Goal: Information Seeking & Learning: Learn about a topic

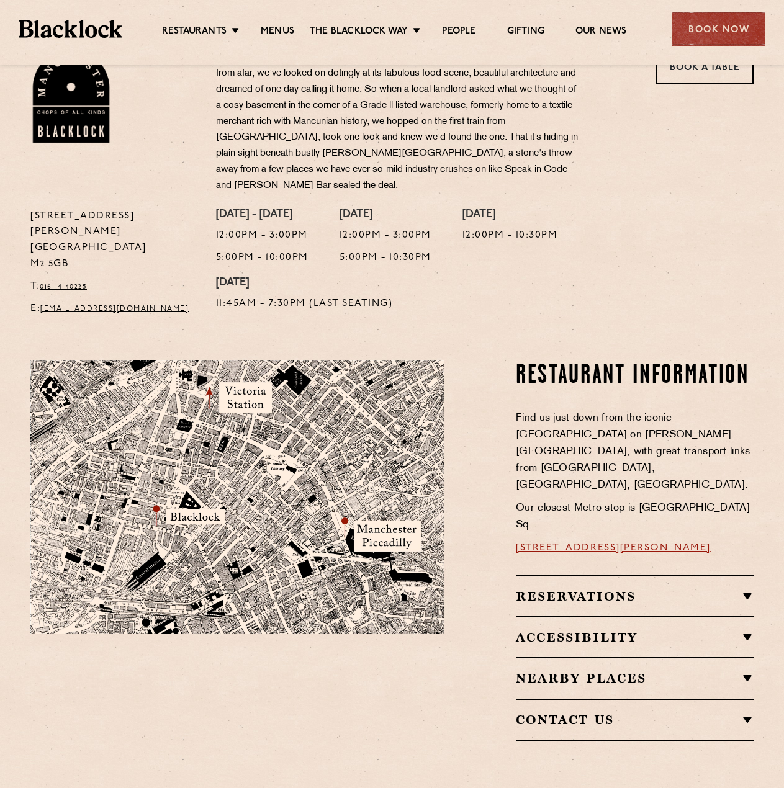
scroll to position [186, 0]
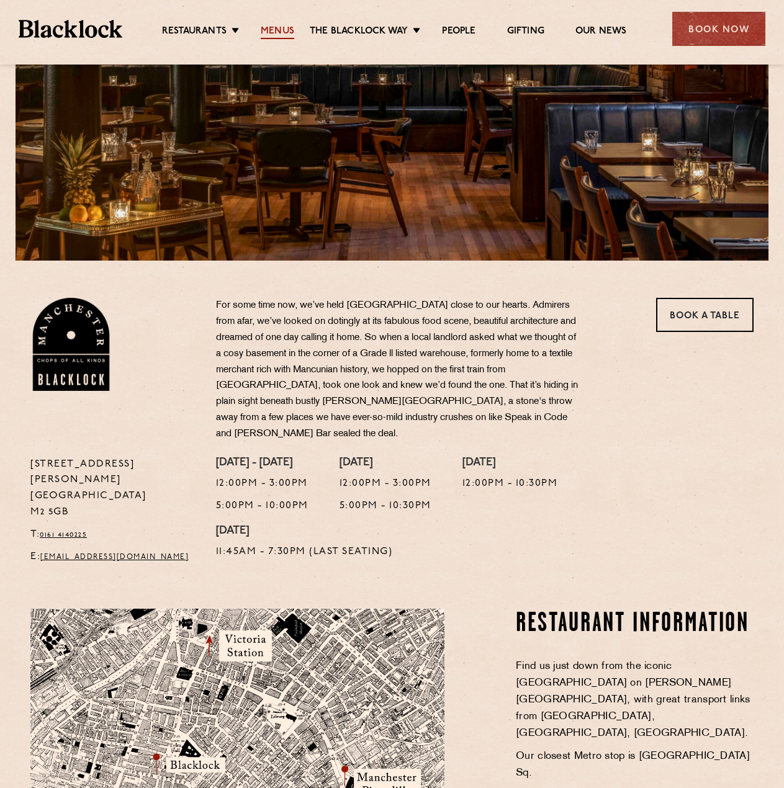
click at [284, 29] on link "Menus" at bounding box center [278, 32] width 34 height 14
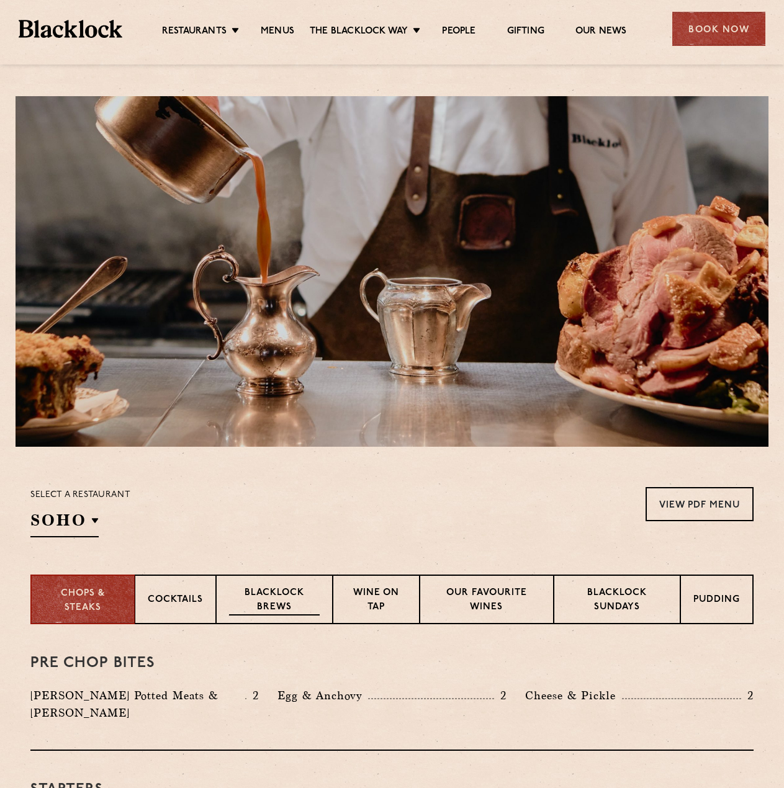
click at [292, 601] on p "Blacklock Brews" at bounding box center [274, 600] width 91 height 29
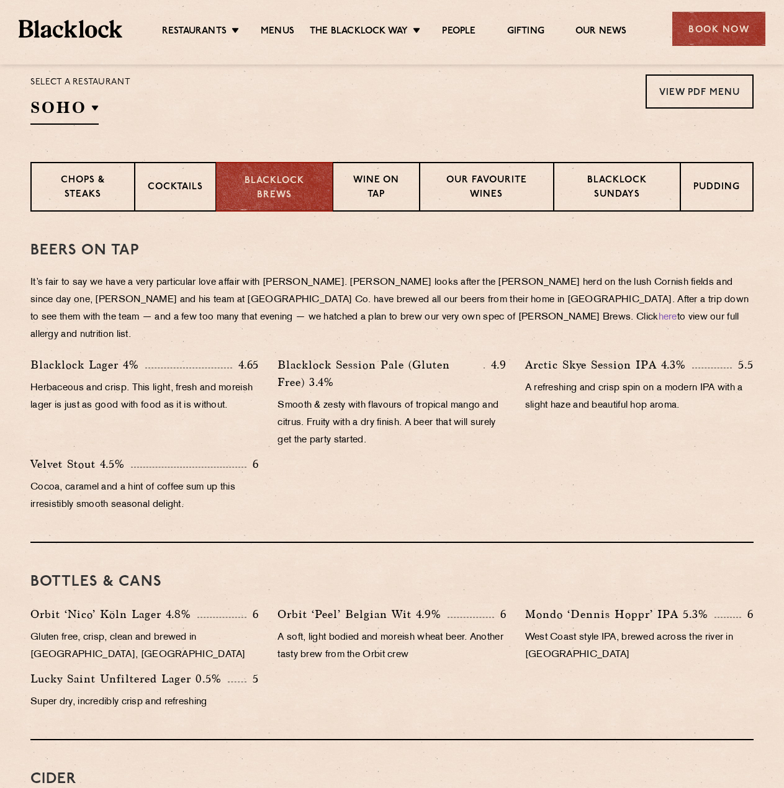
scroll to position [434, 0]
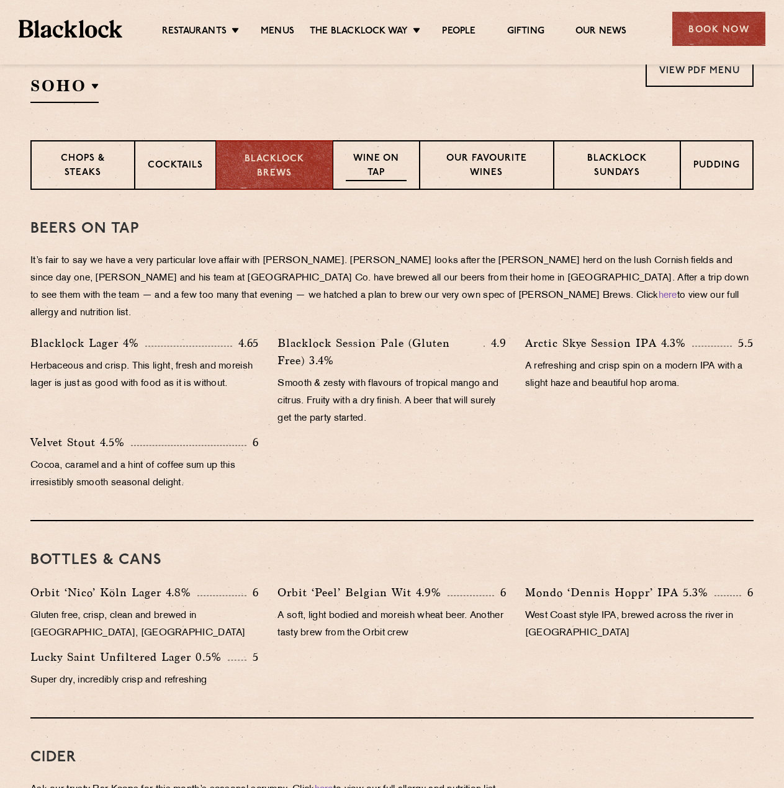
click at [381, 174] on p "Wine on Tap" at bounding box center [376, 166] width 61 height 29
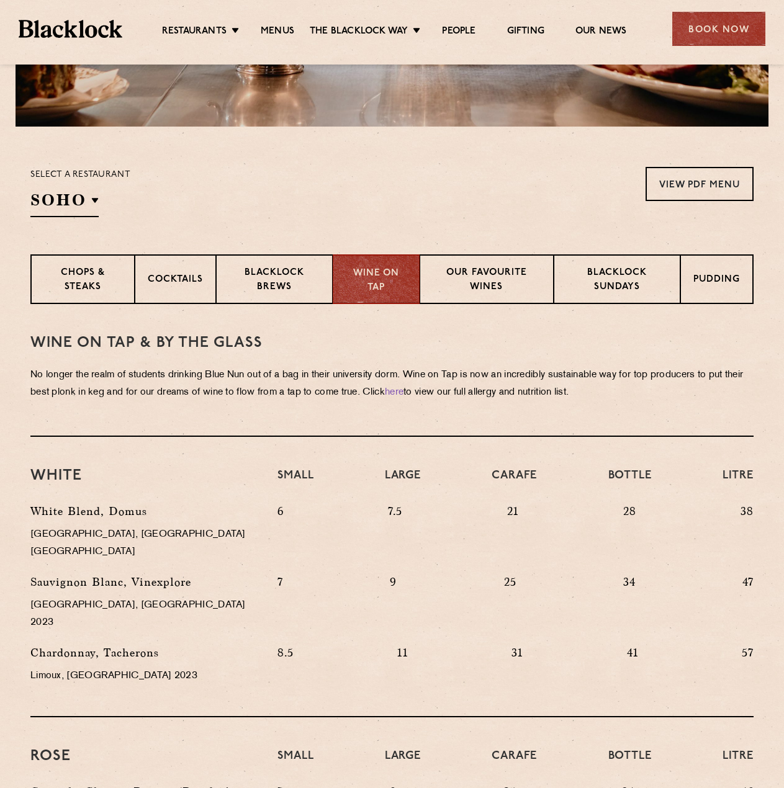
scroll to position [124, 0]
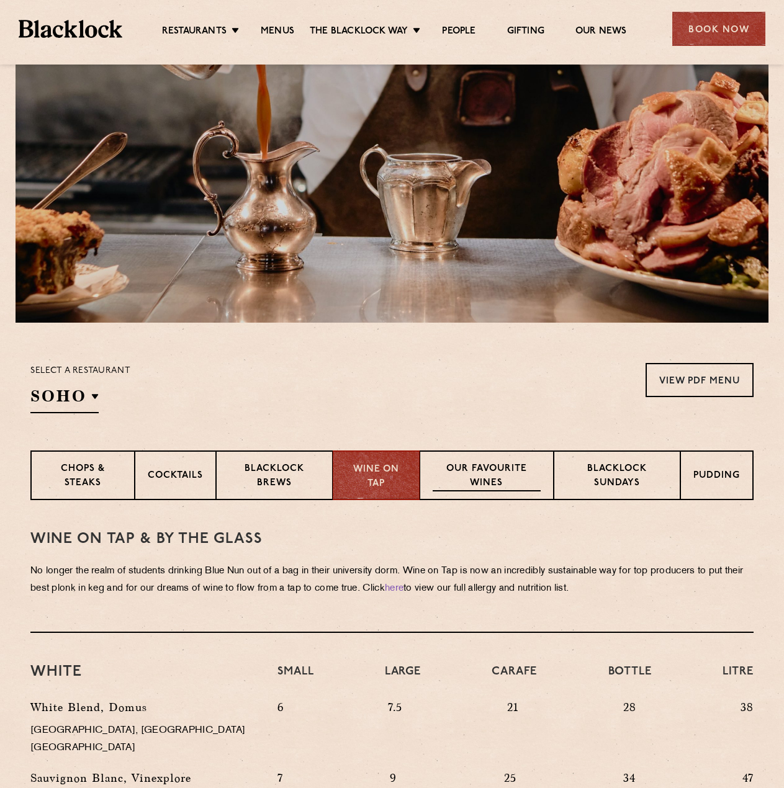
click at [508, 458] on div "Our favourite wines" at bounding box center [485, 475] width 133 height 50
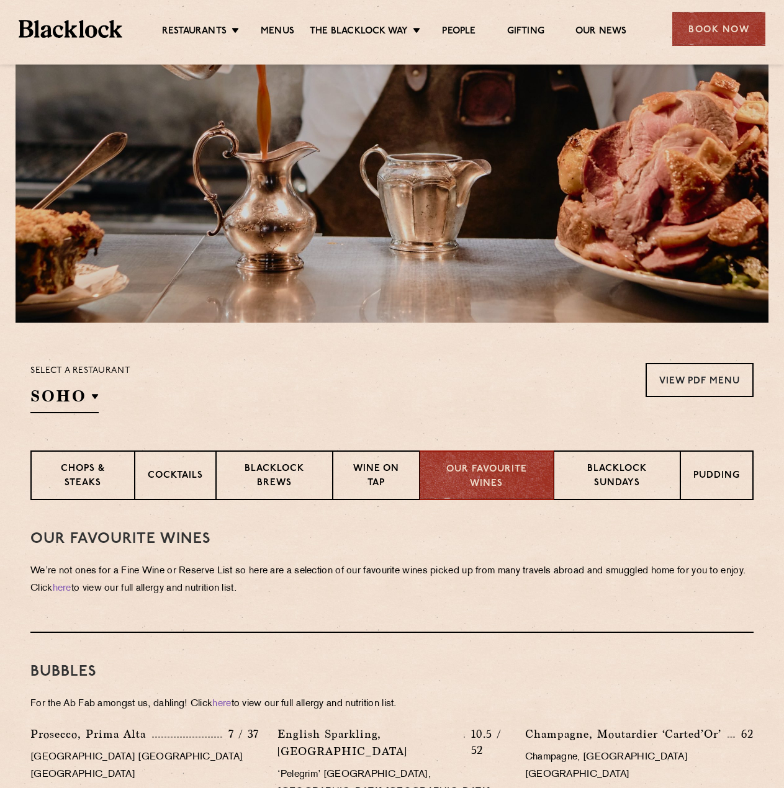
scroll to position [372, 0]
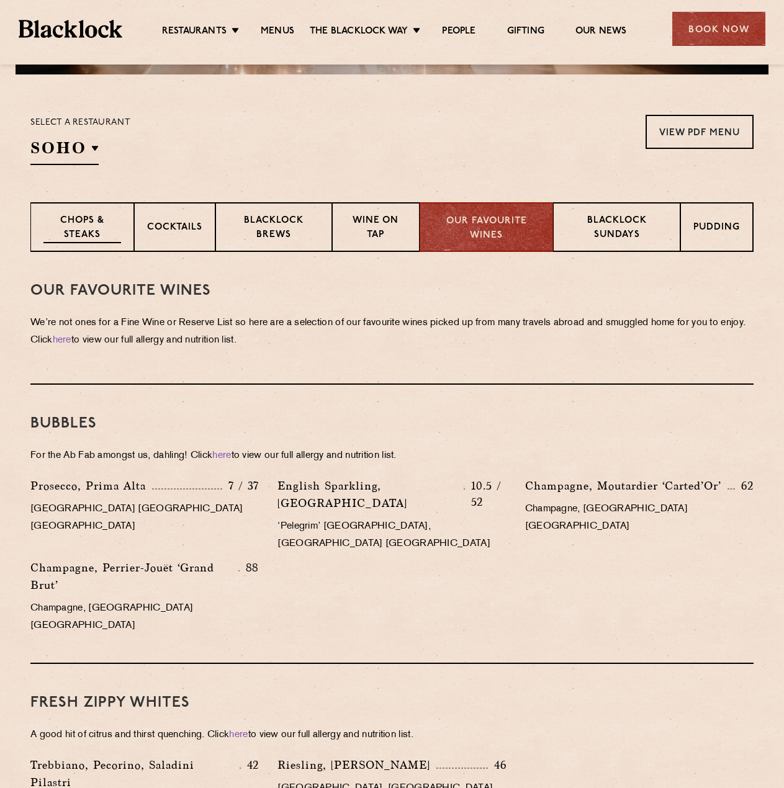
click at [119, 234] on p "Chops & Steaks" at bounding box center [82, 228] width 78 height 29
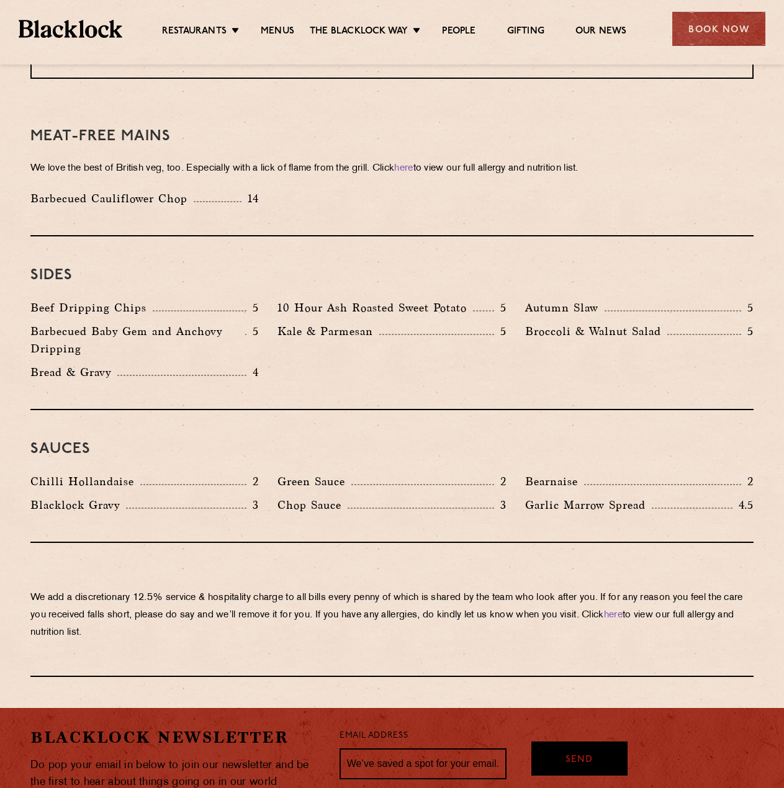
scroll to position [1737, 0]
